Goal: Task Accomplishment & Management: Complete application form

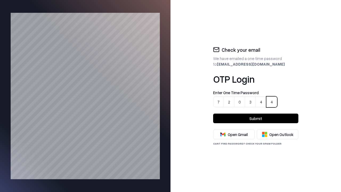
type input "******"
click at [255, 118] on button "Submit" at bounding box center [255, 118] width 85 height 10
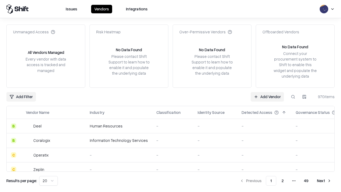
click at [267, 96] on link "Add Vendor" at bounding box center [266, 97] width 33 height 10
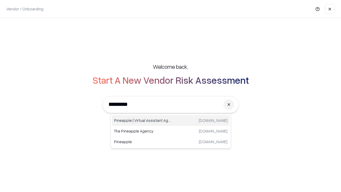
click at [171, 120] on div "Pineapple | Virtual Assistant Agency trypineapple.com" at bounding box center [171, 120] width 118 height 11
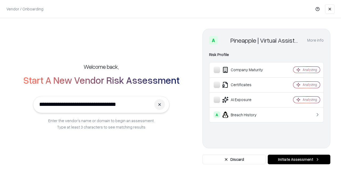
type input "**********"
click at [298, 159] on button "Initiate Assessment" at bounding box center [298, 159] width 63 height 10
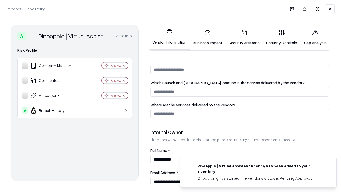
scroll to position [276, 0]
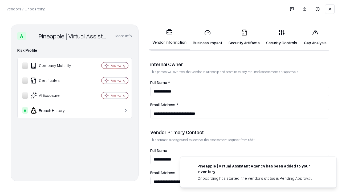
click at [205, 37] on link "Business Impact" at bounding box center [207, 37] width 36 height 25
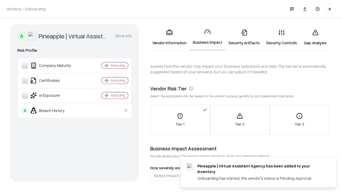
click at [241, 37] on link "Security Artifacts" at bounding box center [244, 37] width 38 height 25
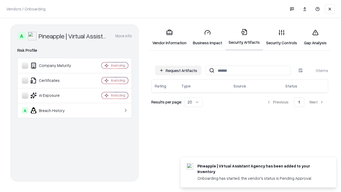
click at [179, 70] on button "Request Artifacts" at bounding box center [178, 70] width 46 height 10
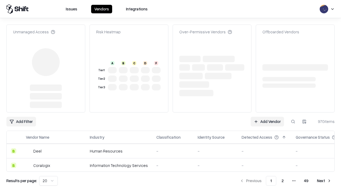
click at [267, 121] on link "Add Vendor" at bounding box center [266, 122] width 33 height 10
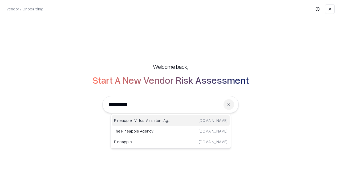
click at [171, 120] on div "Pineapple | Virtual Assistant Agency trypineapple.com" at bounding box center [171, 120] width 118 height 11
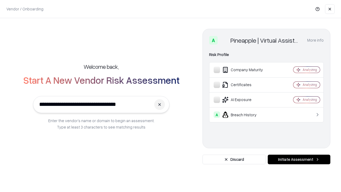
type input "**********"
click at [298, 159] on button "Initiate Assessment" at bounding box center [298, 159] width 63 height 10
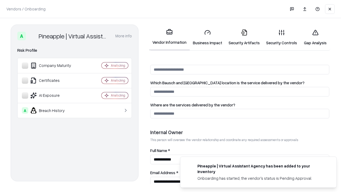
scroll to position [276, 0]
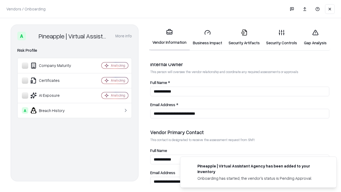
click at [312, 37] on link "Gap Analysis" at bounding box center [315, 37] width 30 height 25
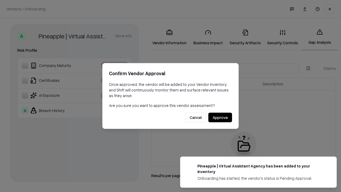
click at [220, 117] on button "Approve" at bounding box center [220, 118] width 24 height 10
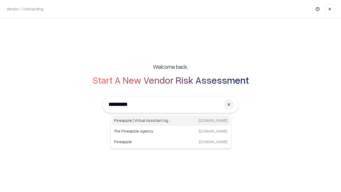
click at [171, 120] on div "Pineapple | Virtual Assistant Agency [DOMAIN_NAME]" at bounding box center [171, 120] width 118 height 11
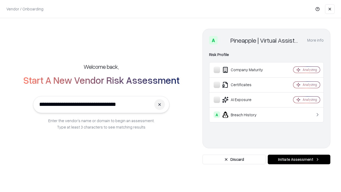
type input "**********"
click at [298, 159] on button "Initiate Assessment" at bounding box center [298, 159] width 63 height 10
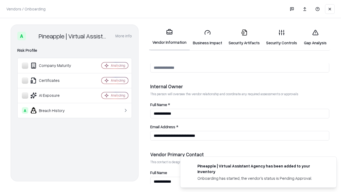
scroll to position [276, 0]
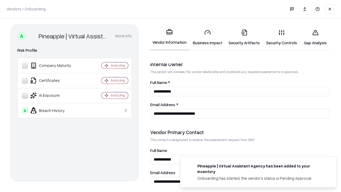
click at [205, 37] on link "Business Impact" at bounding box center [207, 37] width 36 height 25
click at [241, 37] on link "Security Artifacts" at bounding box center [244, 37] width 38 height 25
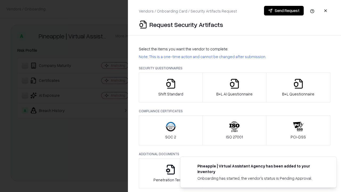
click at [170, 87] on icon "button" at bounding box center [170, 83] width 11 height 11
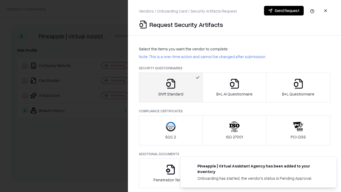
click at [284, 11] on button "Send Request" at bounding box center [284, 11] width 40 height 10
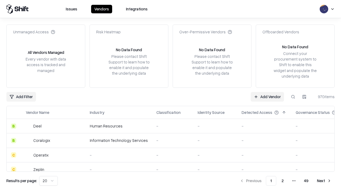
click at [293, 96] on button at bounding box center [293, 97] width 10 height 10
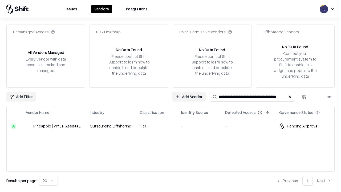
type input "**********"
click at [177, 126] on td "-" at bounding box center [199, 126] width 44 height 14
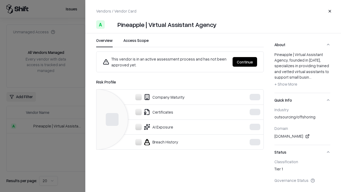
click at [245, 62] on button "Continue" at bounding box center [244, 62] width 24 height 10
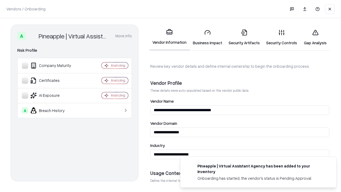
click at [241, 37] on link "Security Artifacts" at bounding box center [244, 37] width 38 height 25
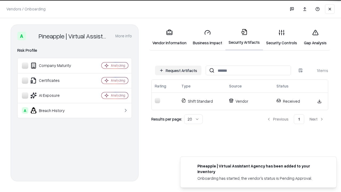
click at [312, 37] on link "Gap Analysis" at bounding box center [315, 37] width 30 height 25
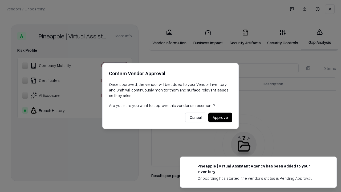
click at [220, 117] on button "Approve" at bounding box center [220, 118] width 24 height 10
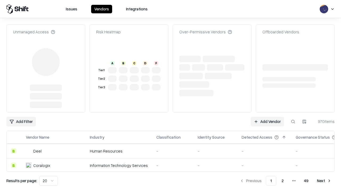
type input "**********"
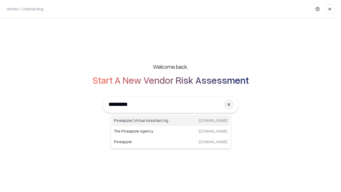
click at [171, 120] on div "Pineapple | Virtual Assistant Agency [DOMAIN_NAME]" at bounding box center [171, 120] width 118 height 11
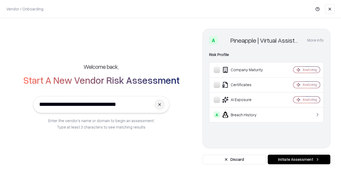
type input "**********"
click at [298, 159] on button "Initiate Assessment" at bounding box center [298, 159] width 63 height 10
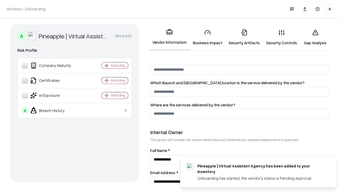
scroll to position [276, 0]
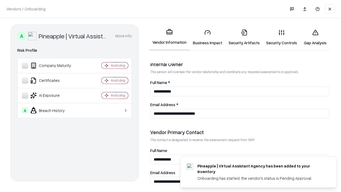
click at [312, 37] on link "Gap Analysis" at bounding box center [315, 37] width 30 height 25
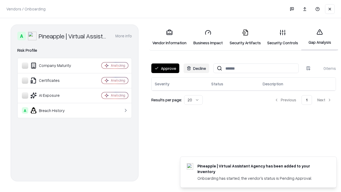
click at [165, 68] on button "Approve" at bounding box center [165, 68] width 28 height 10
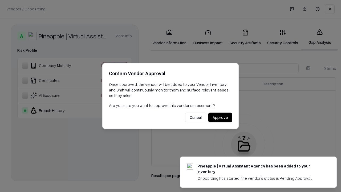
click at [220, 117] on button "Approve" at bounding box center [220, 118] width 24 height 10
